Goal: Task Accomplishment & Management: Use online tool/utility

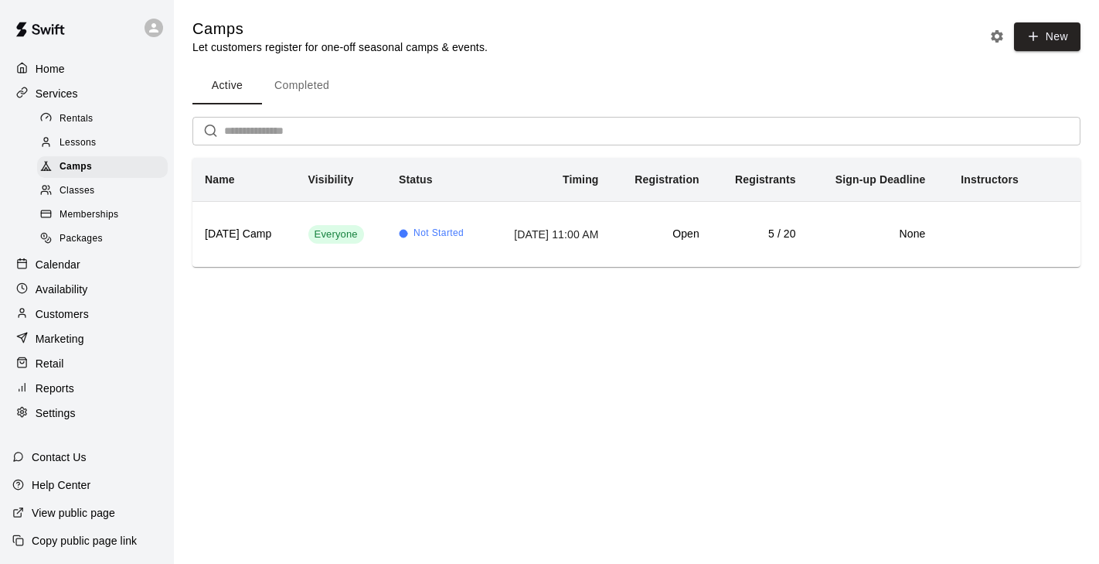
click at [91, 196] on span "Classes" at bounding box center [77, 190] width 35 height 15
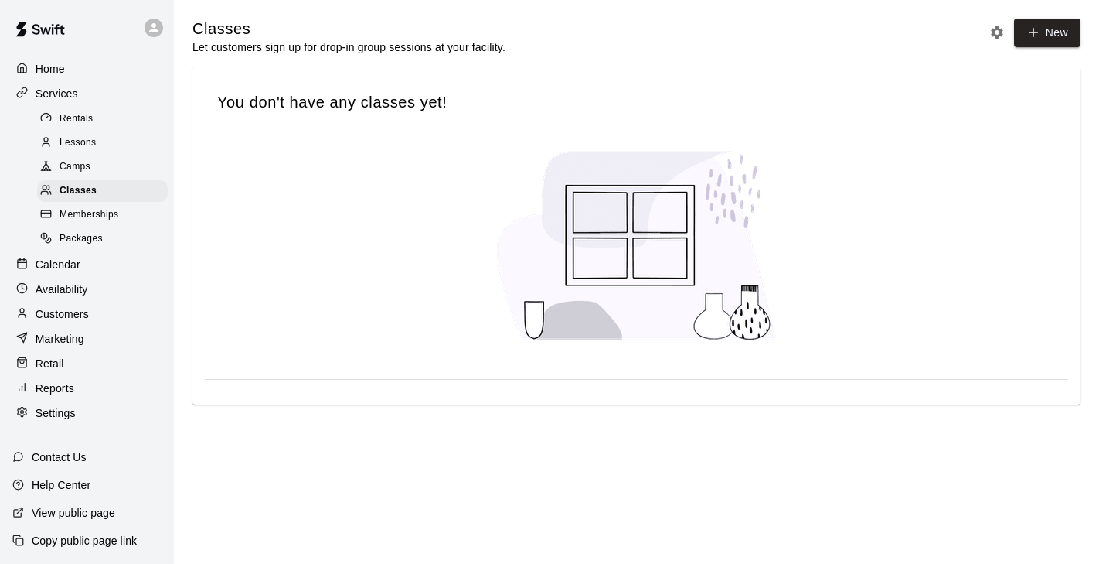
click at [93, 165] on div "Camps" at bounding box center [102, 167] width 131 height 22
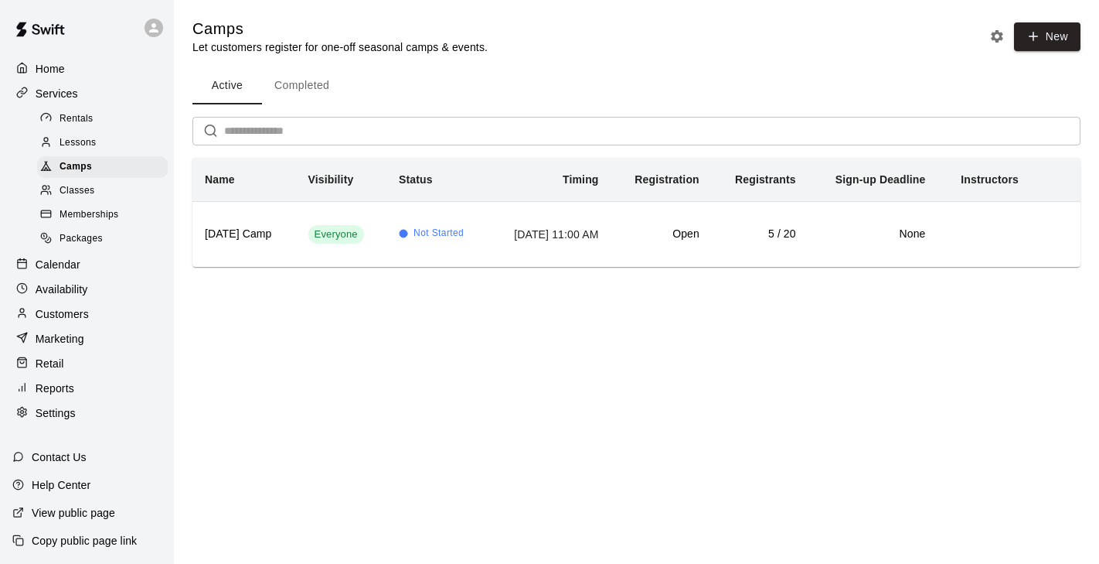
click at [84, 332] on div "Marketing" at bounding box center [86, 338] width 149 height 23
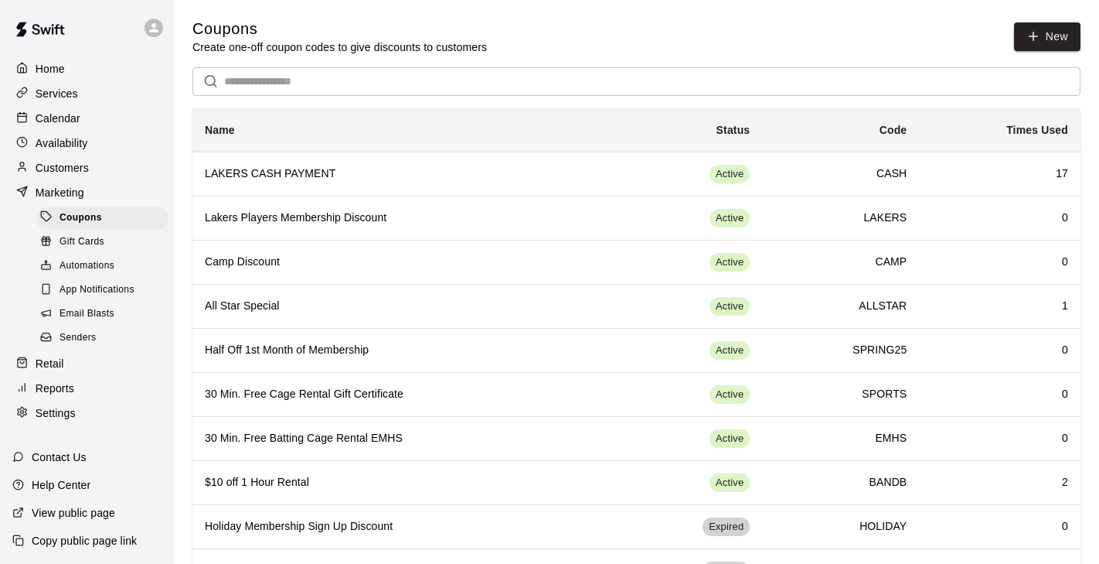
click at [122, 317] on div "Email Blasts" at bounding box center [102, 314] width 131 height 22
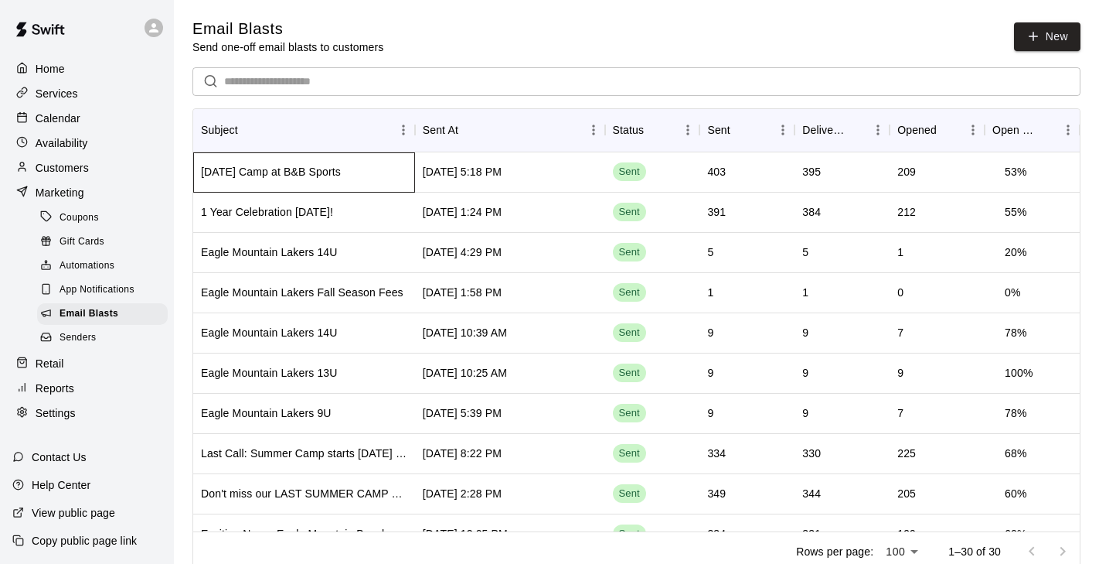
click at [403, 170] on div "[DATE] Camp at B&B Sports" at bounding box center [304, 172] width 222 height 40
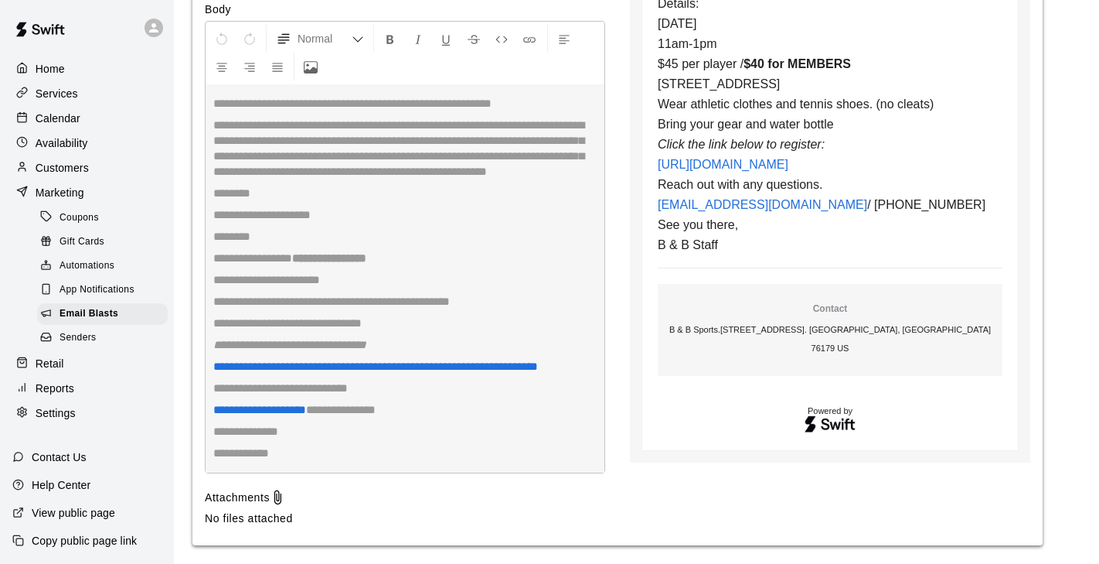
scroll to position [4627, 0]
drag, startPoint x: 659, startPoint y: 175, endPoint x: 843, endPoint y: 272, distance: 208.2
click at [846, 252] on td "It's Camp Time!!! Join us [DATE] for our [DATE] Camp!! This one day camp is per…" at bounding box center [830, 76] width 345 height 351
copy td "It's Camp Time!!! Join us [DATE] for our [DATE] Camp!! This one day camp is per…"
click at [653, 423] on table "[DATE] Camp at B&B Sports It's Camp Time!!! Join us [DATE] for our [DATE] Camp!…" at bounding box center [830, 118] width 377 height 666
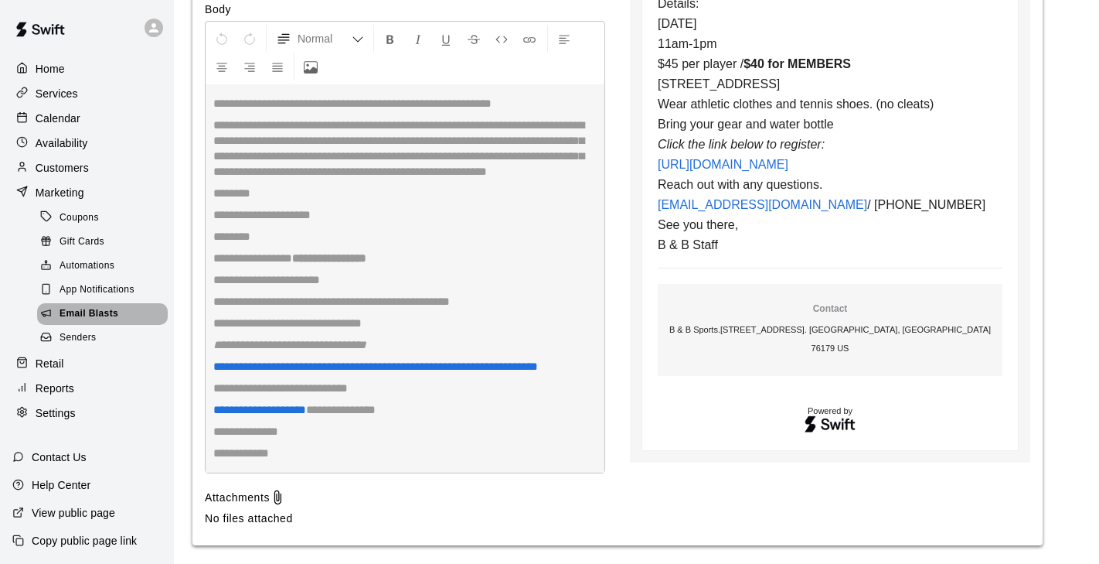
click at [73, 312] on span "Email Blasts" at bounding box center [89, 313] width 59 height 15
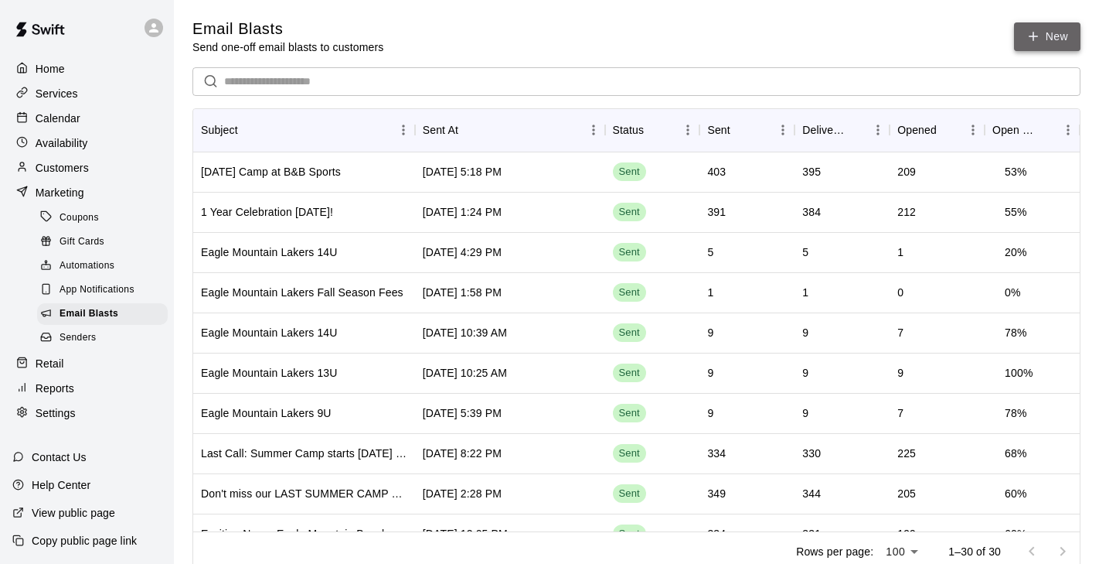
click at [1051, 36] on link "New" at bounding box center [1047, 36] width 66 height 29
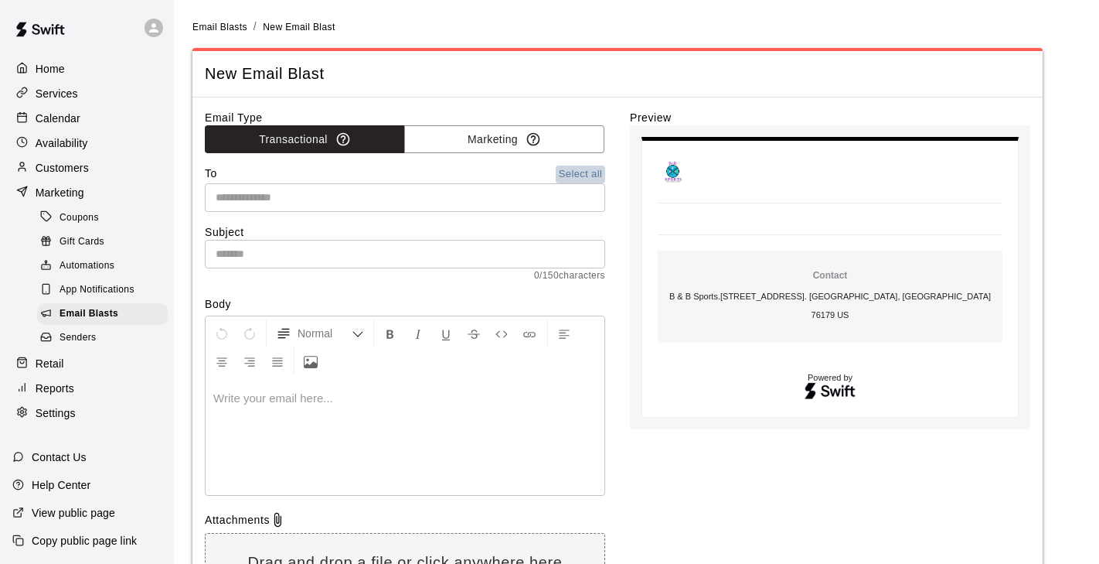
click at [572, 178] on button "Select all" at bounding box center [580, 174] width 49 height 18
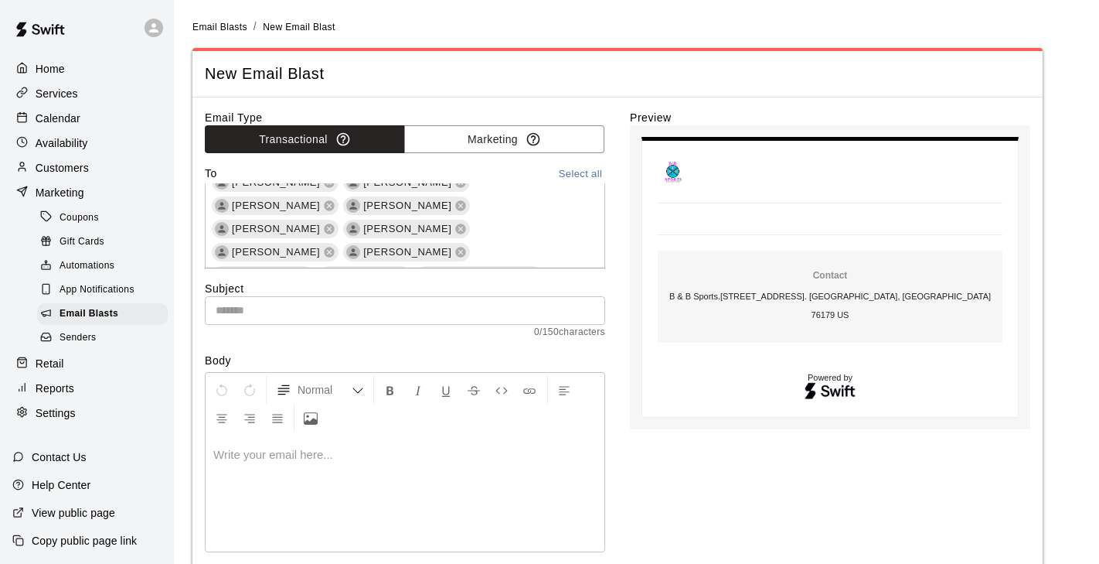
scroll to position [23, 0]
click at [455, 240] on icon at bounding box center [461, 246] width 12 height 12
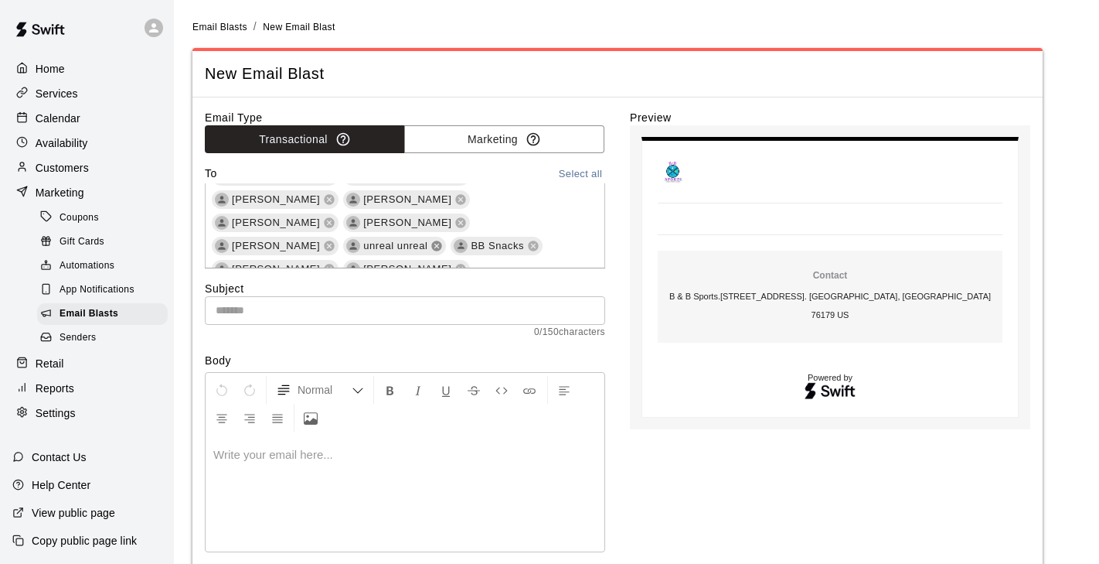
click at [431, 240] on icon at bounding box center [437, 246] width 12 height 12
click at [421, 240] on icon at bounding box center [426, 245] width 10 height 10
click at [456, 240] on icon at bounding box center [461, 245] width 10 height 10
click at [466, 268] on icon at bounding box center [461, 273] width 10 height 10
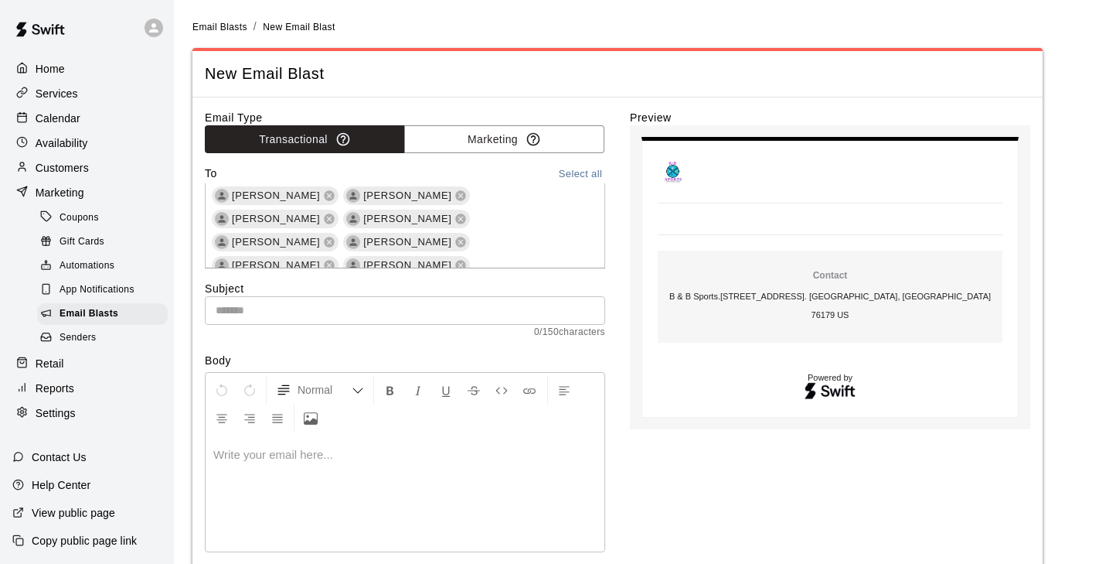
scroll to position [174, 0]
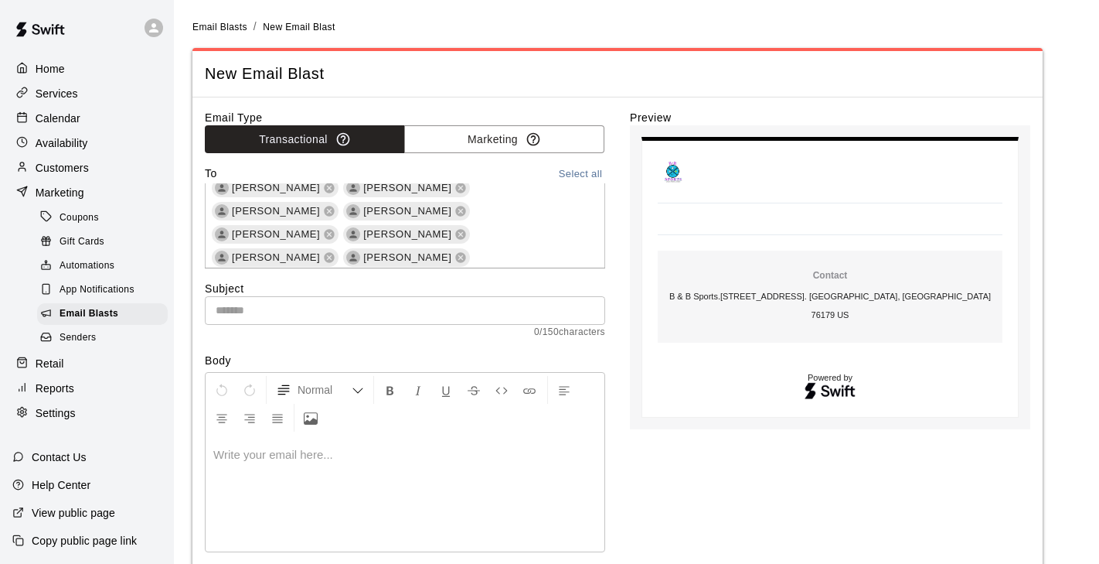
click at [355, 321] on icon at bounding box center [348, 327] width 12 height 12
click at [522, 298] on icon at bounding box center [527, 303] width 10 height 10
click at [336, 344] on icon at bounding box center [329, 350] width 12 height 12
click at [466, 345] on icon at bounding box center [461, 350] width 10 height 10
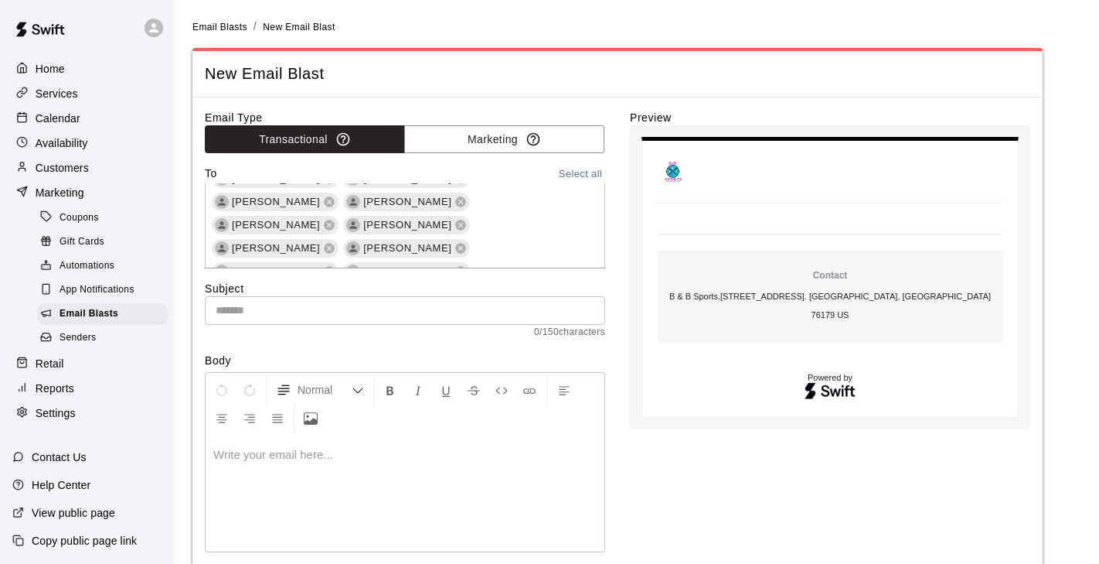
scroll to position [230, 0]
click at [336, 334] on icon at bounding box center [329, 340] width 12 height 12
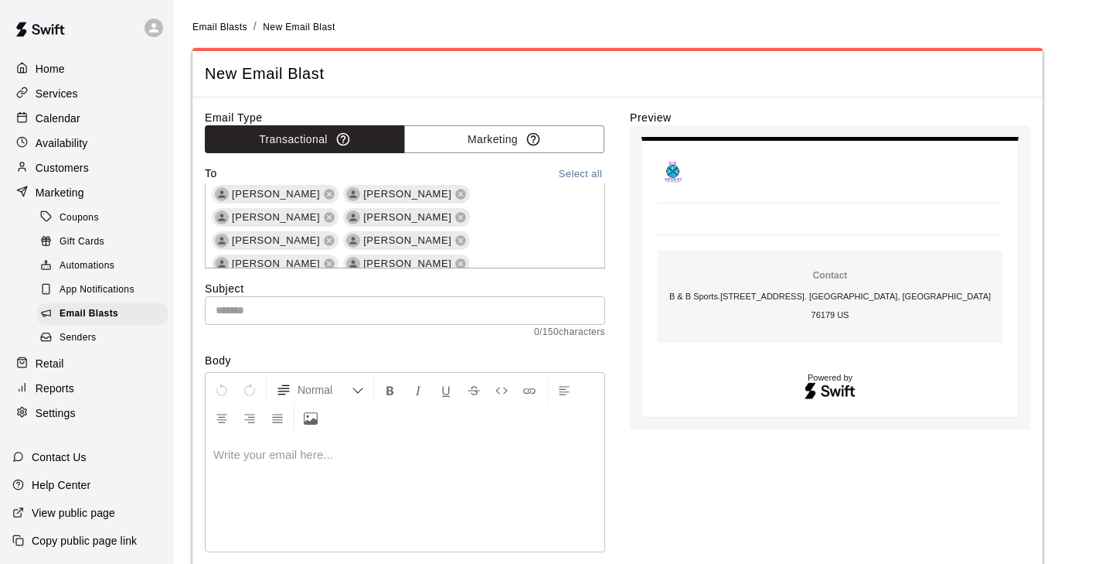
click at [466, 397] on icon at bounding box center [461, 402] width 10 height 10
click at [325, 421] on icon at bounding box center [330, 426] width 10 height 10
click at [335, 417] on icon at bounding box center [330, 422] width 10 height 10
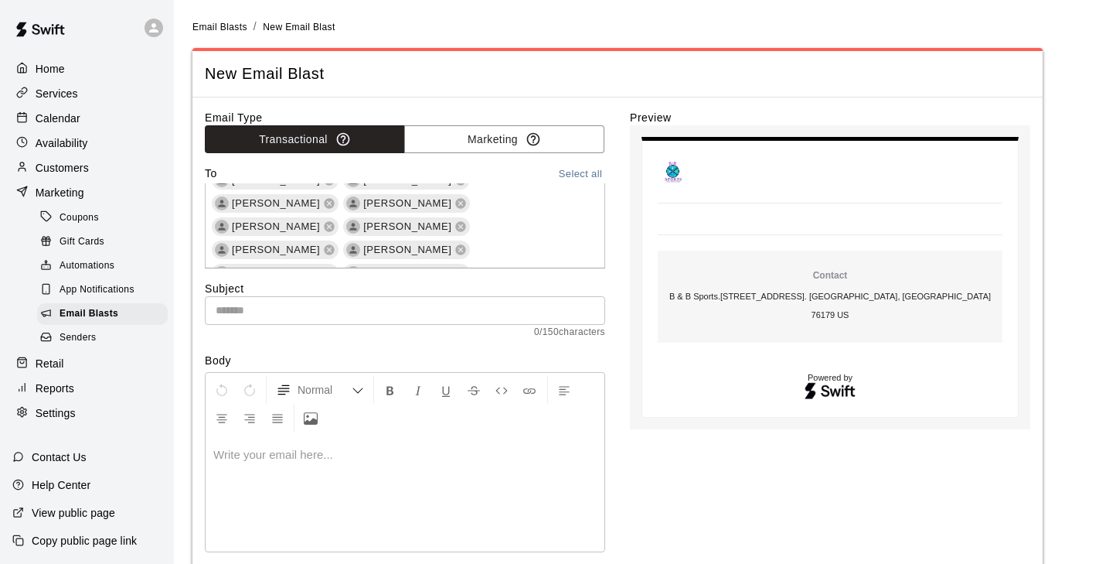
scroll to position [581, 0]
click at [336, 517] on icon at bounding box center [329, 523] width 12 height 12
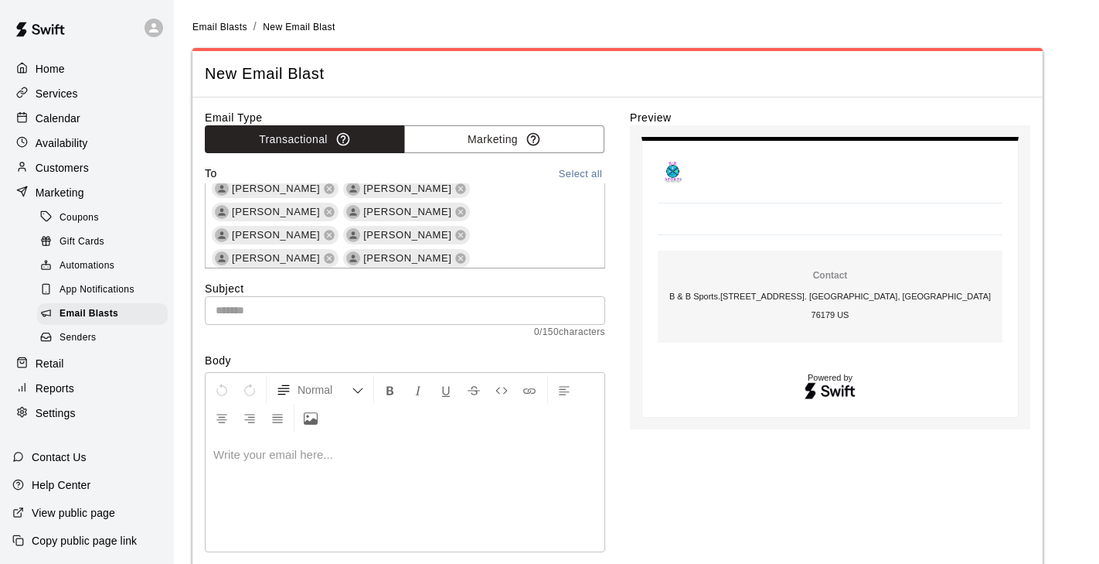
scroll to position [618, 0]
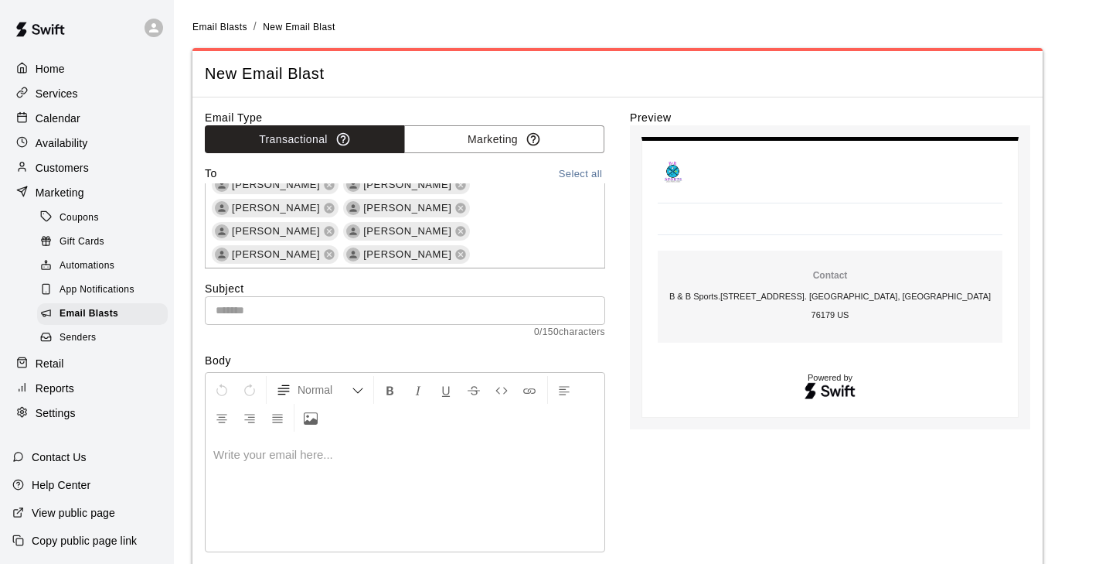
click at [455, 480] on icon at bounding box center [461, 486] width 12 height 12
click at [456, 481] on icon at bounding box center [461, 486] width 10 height 10
click at [466, 504] on icon at bounding box center [461, 509] width 10 height 10
click at [455, 526] on icon at bounding box center [461, 532] width 12 height 12
click at [325, 527] on icon at bounding box center [330, 532] width 10 height 10
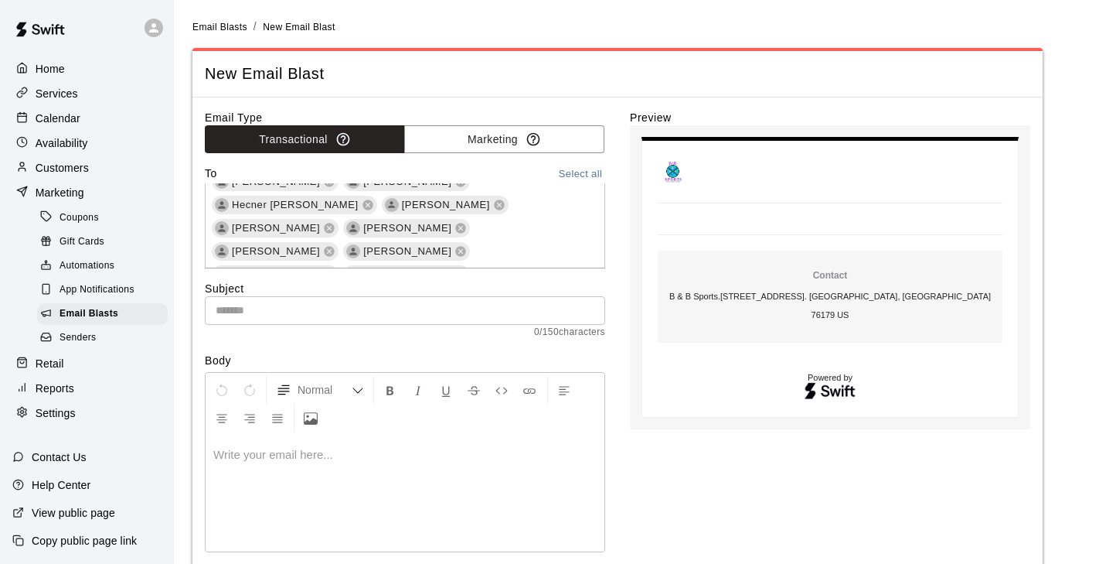
scroll to position [765, 0]
click at [450, 519] on icon at bounding box center [444, 525] width 12 height 12
click at [326, 543] on icon at bounding box center [330, 548] width 10 height 10
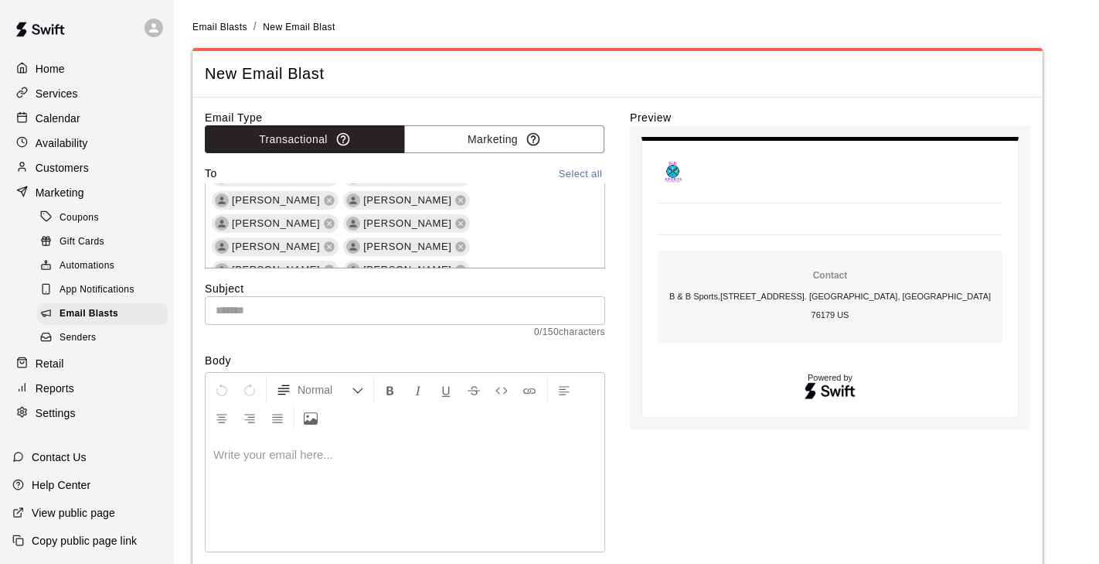
click at [336, 563] on icon at bounding box center [329, 571] width 12 height 12
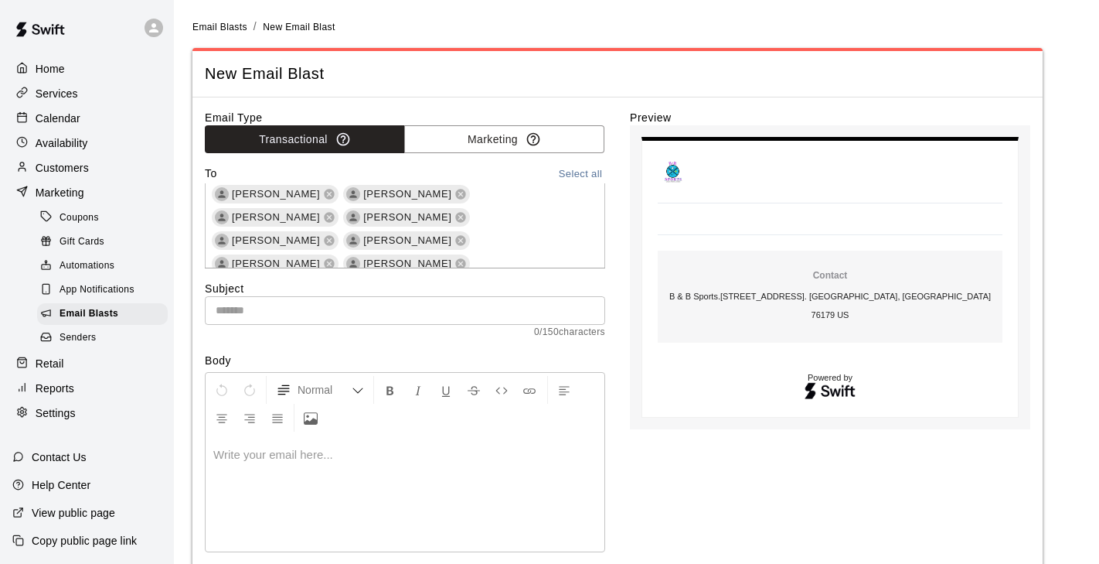
scroll to position [1077, 0]
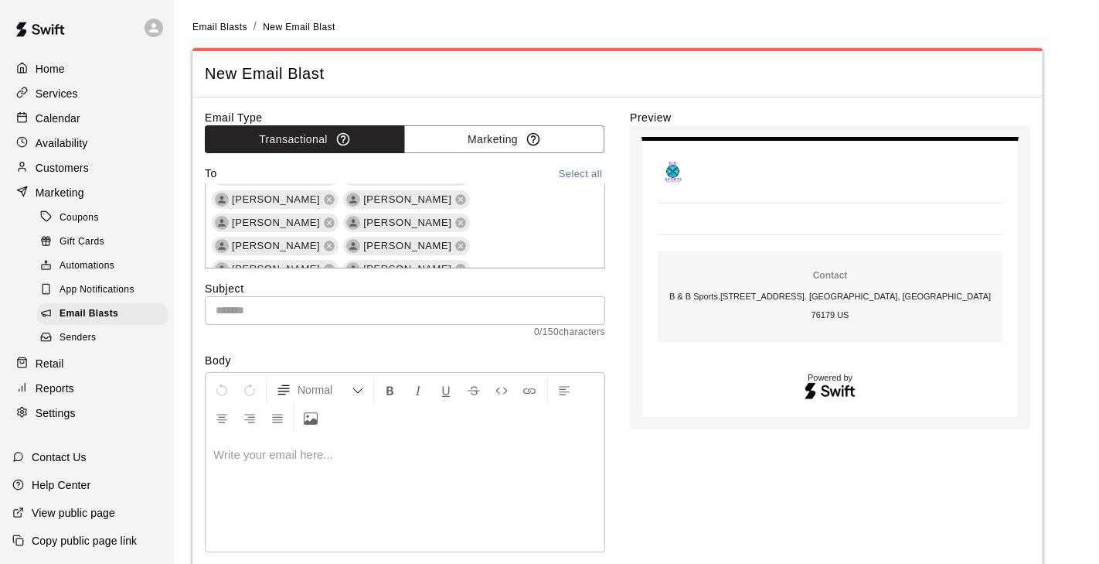
scroll to position [1211, 0]
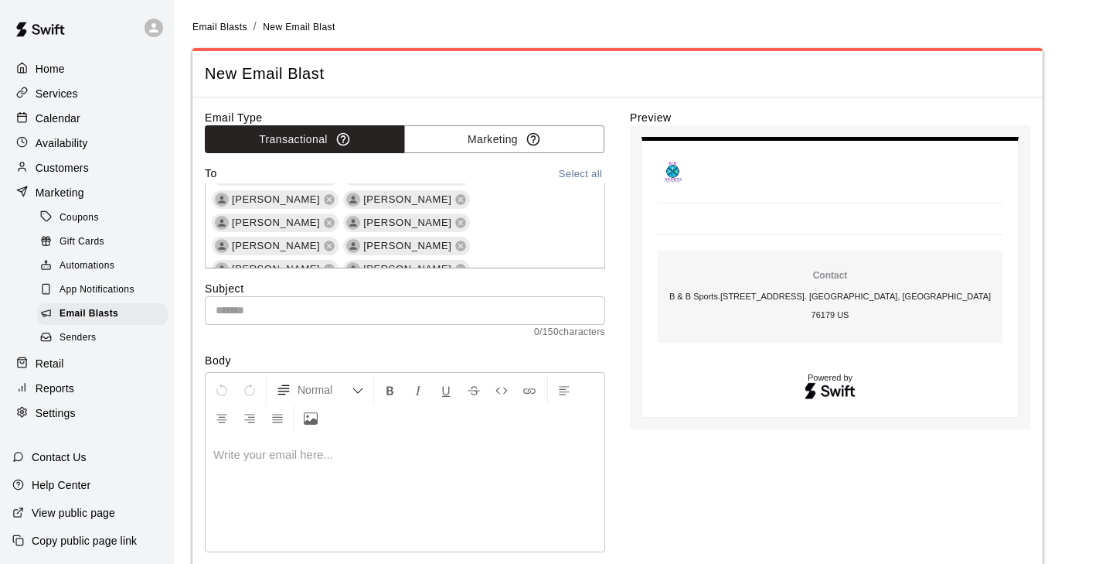
scroll to position [1907, 0]
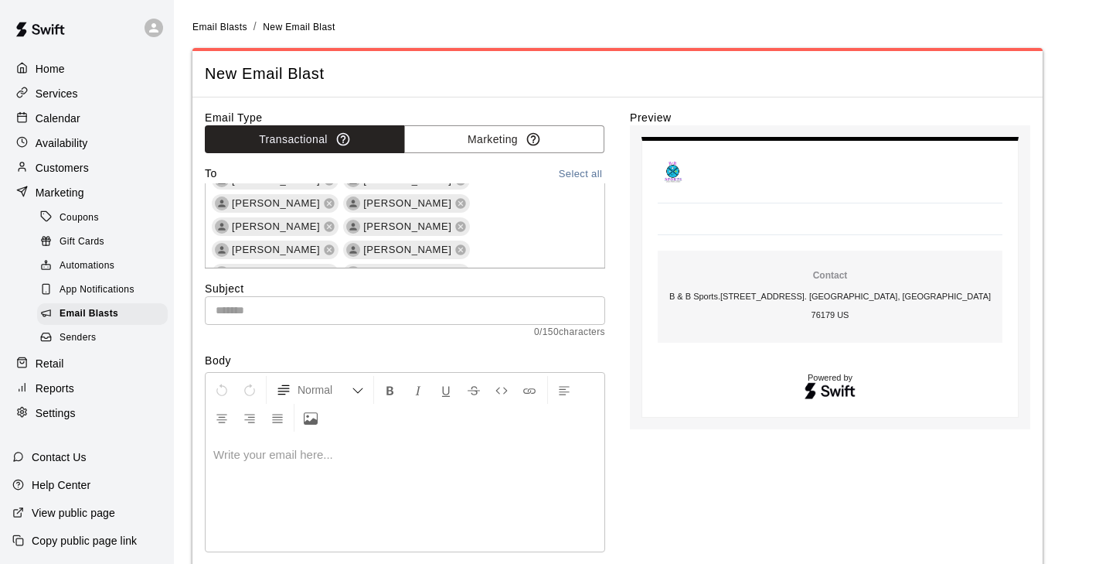
scroll to position [2016, 0]
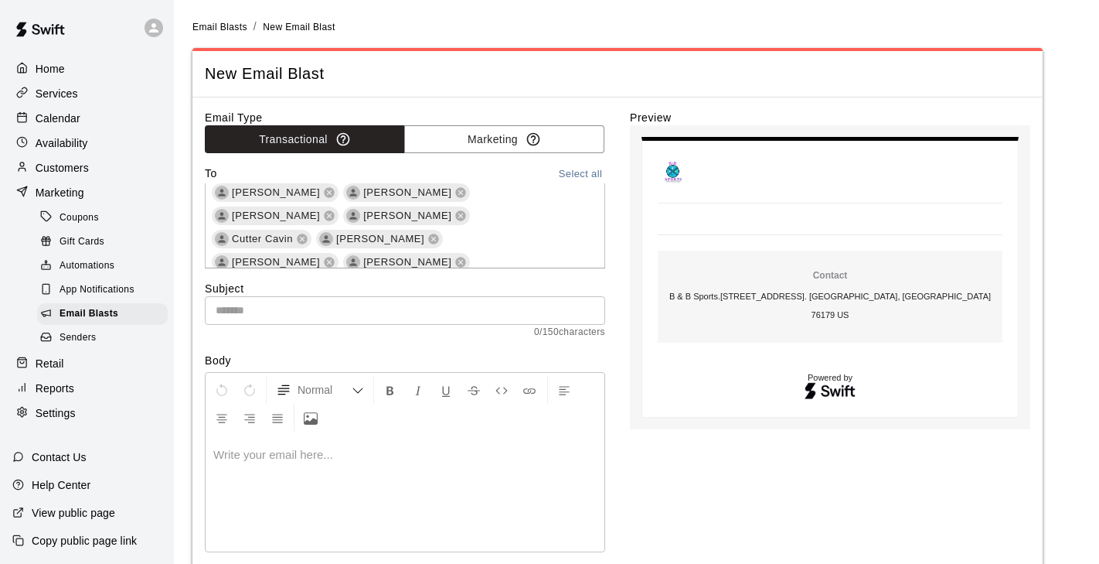
scroll to position [2491, 0]
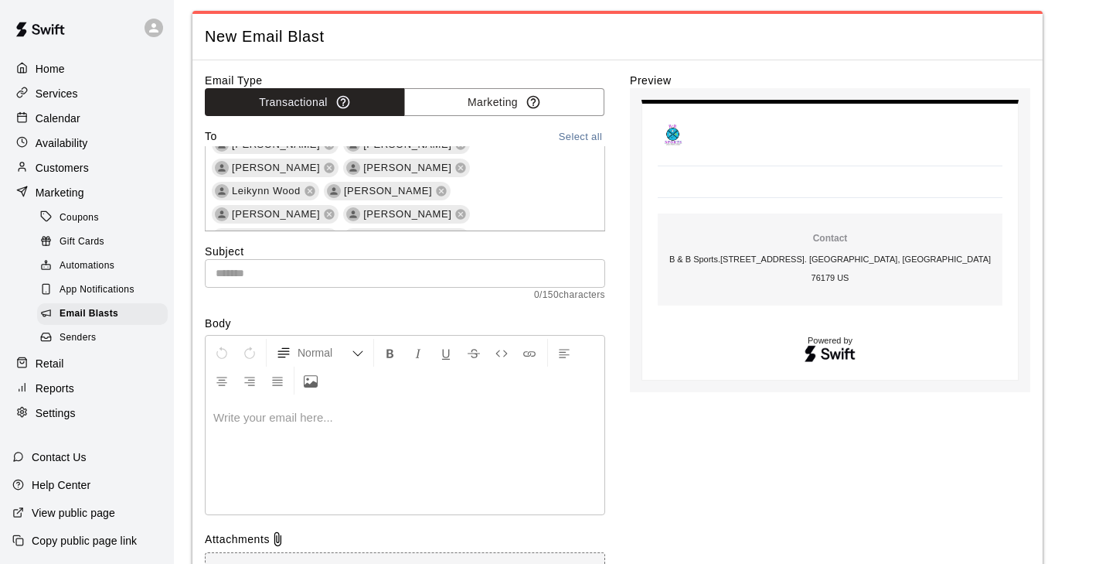
scroll to position [38, 0]
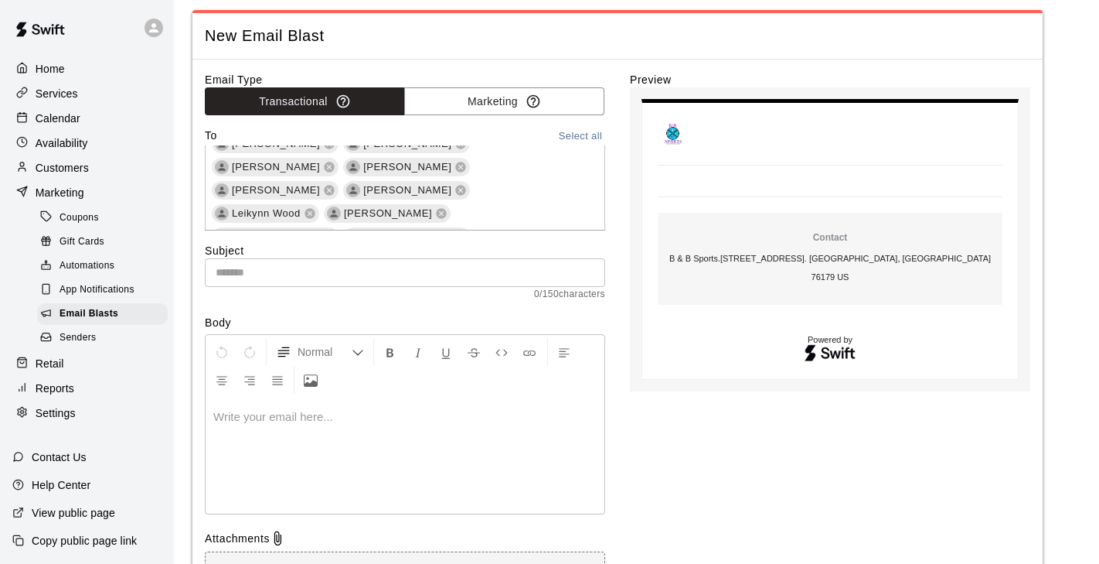
scroll to position [5297, 0]
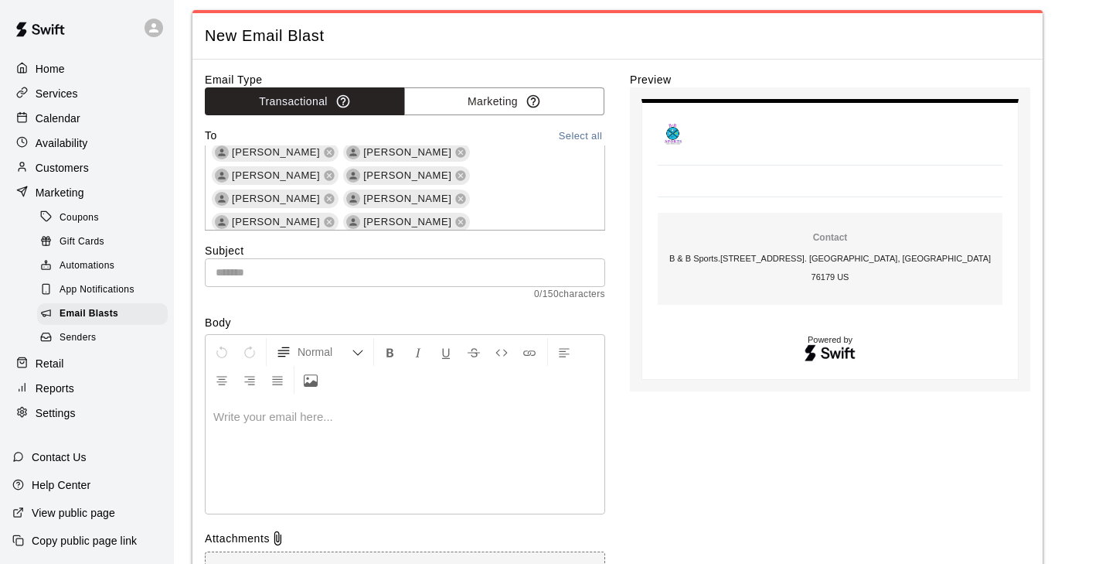
click at [314, 268] on input "text" at bounding box center [405, 272] width 400 height 29
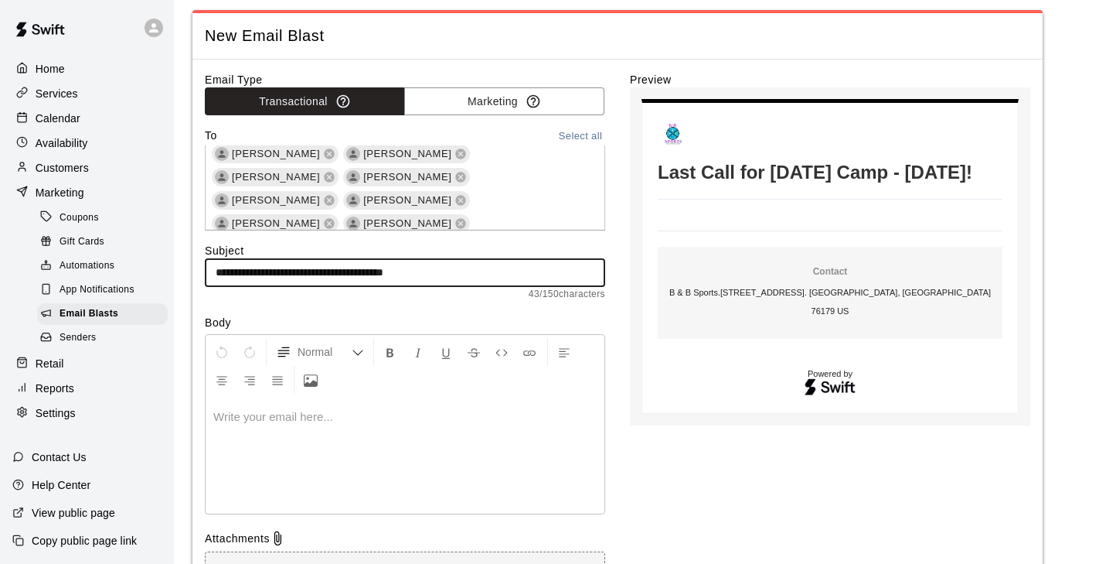
type input "**********"
click at [237, 430] on div at bounding box center [405, 455] width 399 height 116
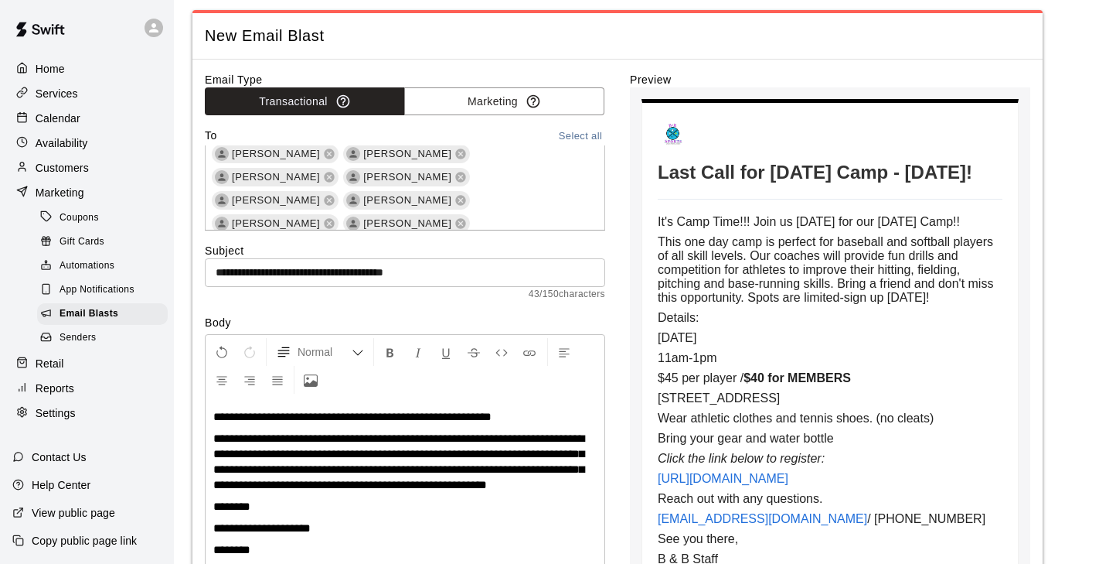
scroll to position [263, 0]
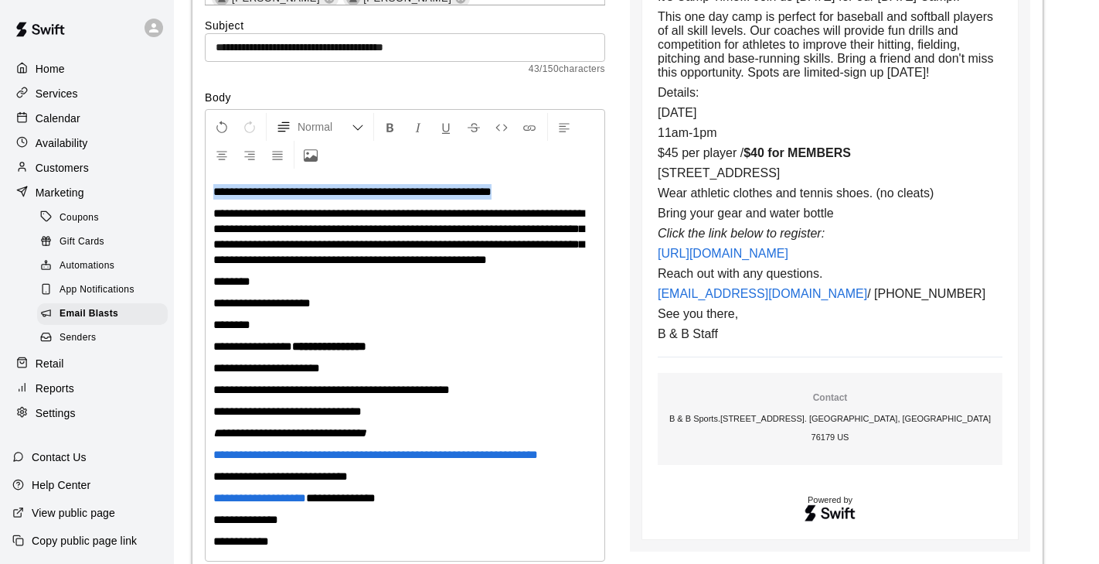
drag, startPoint x: 212, startPoint y: 192, endPoint x: 561, endPoint y: 185, distance: 349.5
click at [569, 193] on div "**********" at bounding box center [405, 366] width 399 height 388
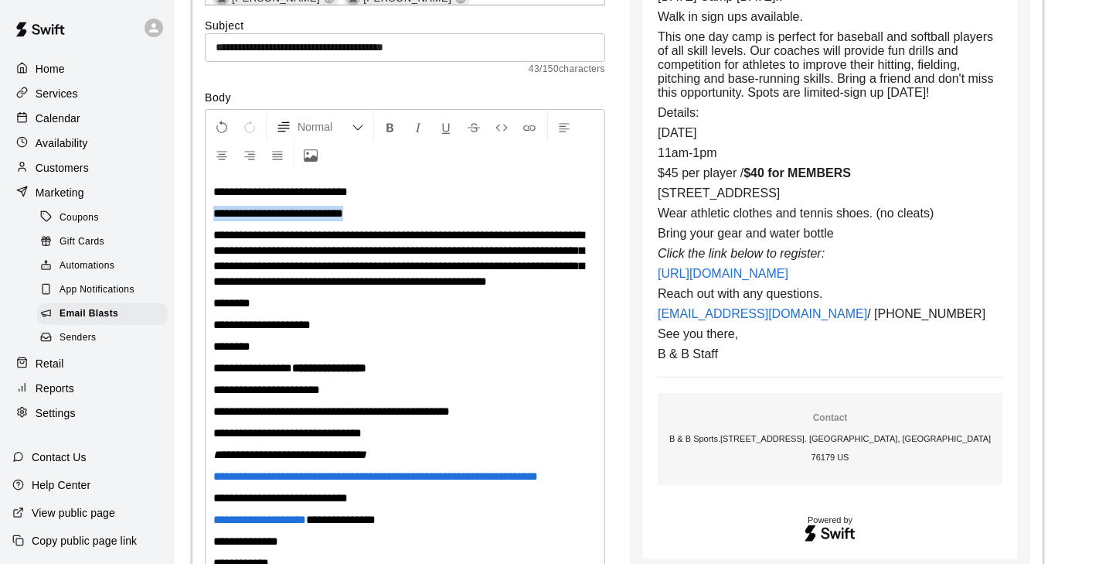
drag, startPoint x: 213, startPoint y: 210, endPoint x: 453, endPoint y: 211, distance: 239.7
click at [458, 218] on p "**********" at bounding box center [404, 213] width 383 height 15
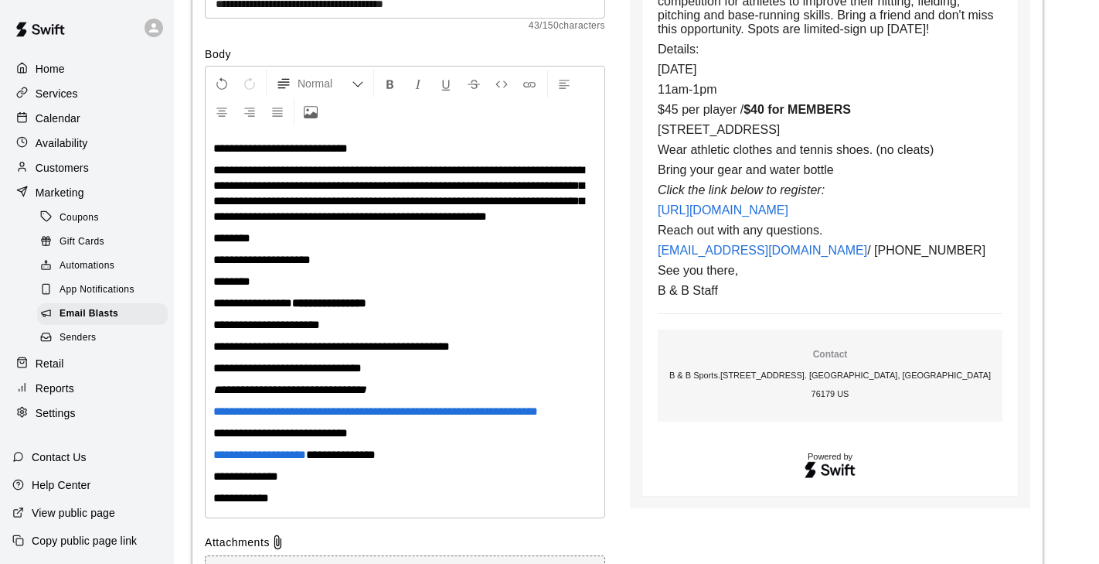
scroll to position [529, 0]
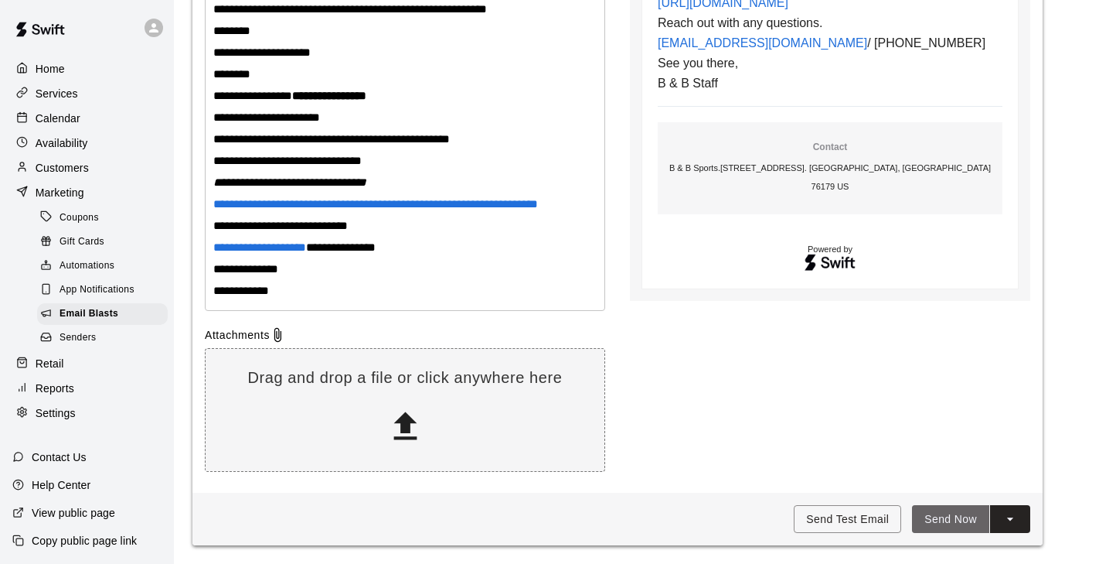
click at [949, 519] on button "Send Now" at bounding box center [950, 519] width 77 height 29
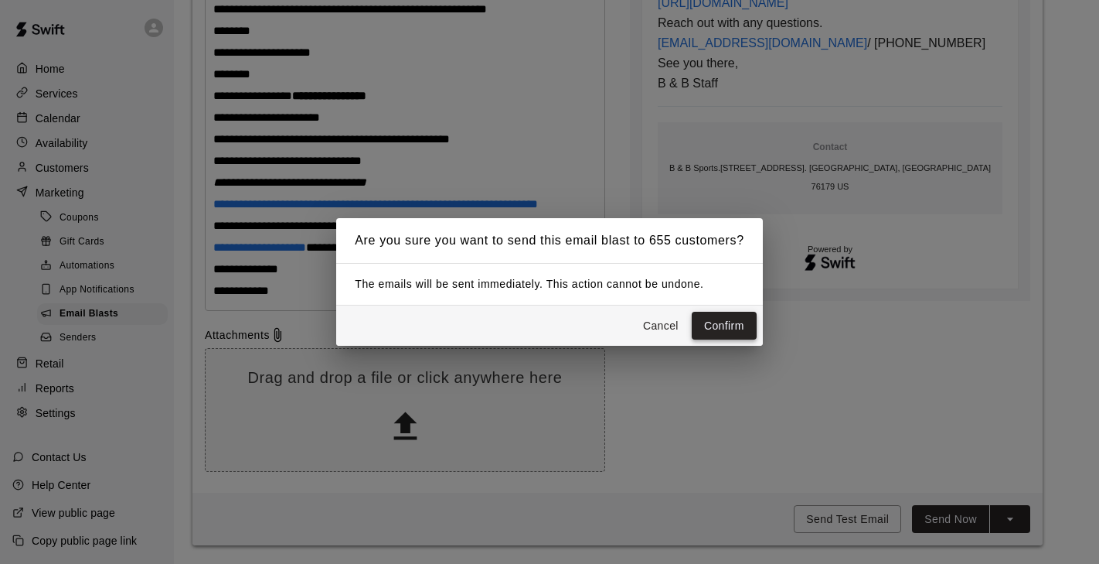
click at [721, 328] on button "Confirm" at bounding box center [724, 326] width 65 height 29
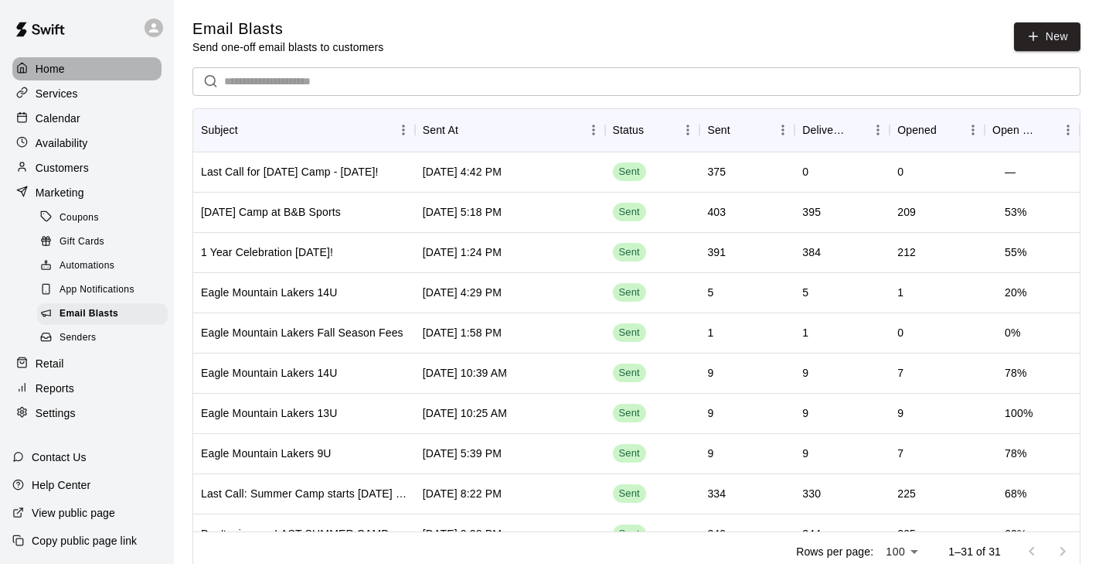
click at [45, 72] on p "Home" at bounding box center [50, 68] width 29 height 15
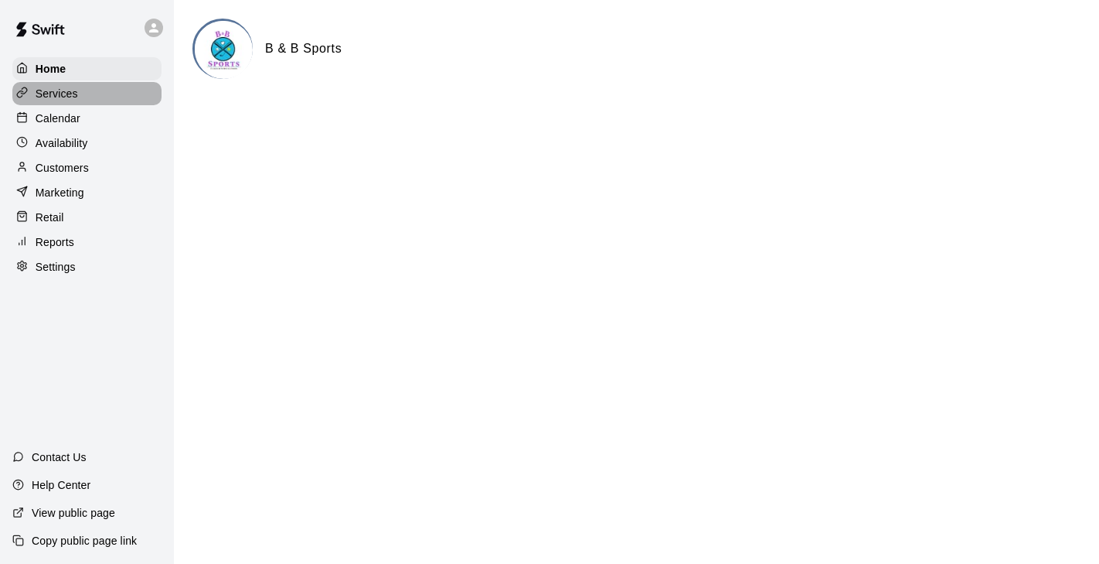
click at [75, 97] on p "Services" at bounding box center [57, 93] width 43 height 15
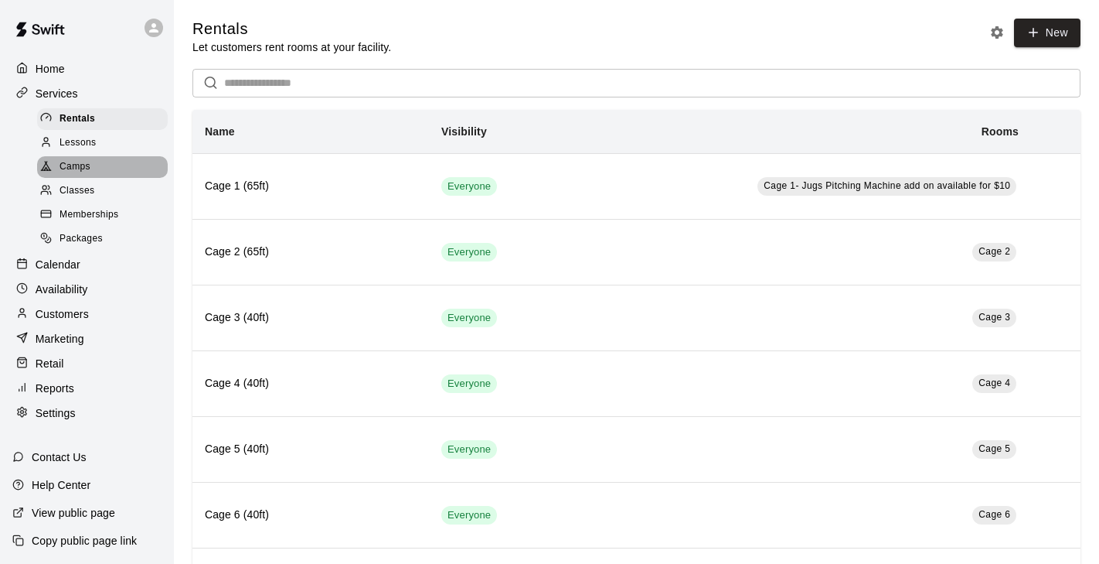
click at [90, 172] on div "Camps" at bounding box center [102, 167] width 131 height 22
